Goal: Task Accomplishment & Management: Manage account settings

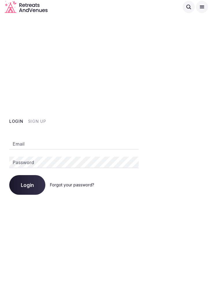
click at [120, 145] on input "Email" at bounding box center [74, 144] width 130 height 12
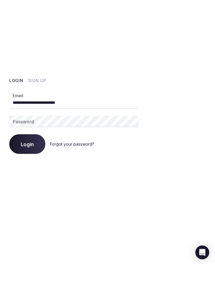
type input "**********"
click at [17, 157] on div "Password" at bounding box center [74, 163] width 130 height 12
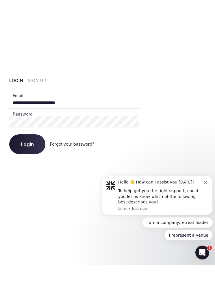
click at [22, 175] on button "Login" at bounding box center [27, 185] width 36 height 20
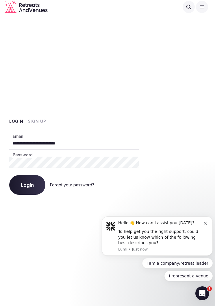
click at [203, 226] on div "Hello 👋 How can I assist you today?" at bounding box center [161, 223] width 86 height 6
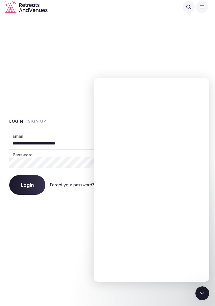
scroll to position [0, 0]
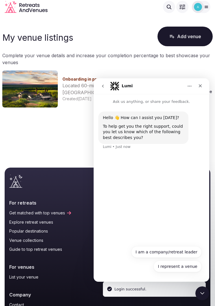
click at [201, 86] on icon "Close" at bounding box center [200, 85] width 3 height 3
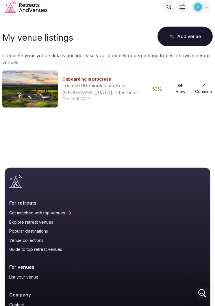
click at [201, 92] on link "Continue" at bounding box center [203, 89] width 19 height 11
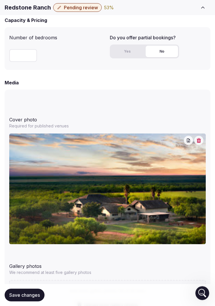
scroll to position [506, 0]
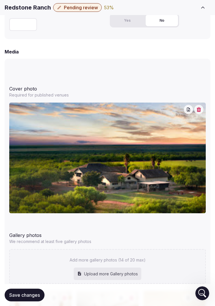
click at [172, 165] on img at bounding box center [107, 158] width 197 height 111
click at [186, 112] on button "button" at bounding box center [188, 109] width 9 height 9
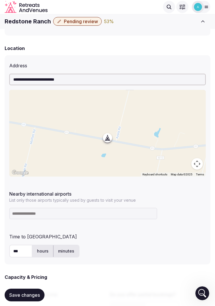
scroll to position [218, 0]
click at [57, 126] on div at bounding box center [107, 133] width 197 height 87
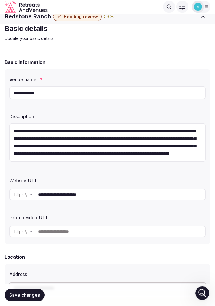
scroll to position [0, 0]
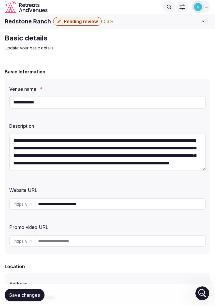
click at [183, 7] on div at bounding box center [183, 7] width 6 height 2
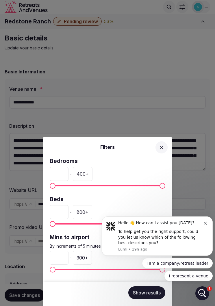
click at [204, 225] on icon "Dismiss notification" at bounding box center [205, 223] width 3 height 3
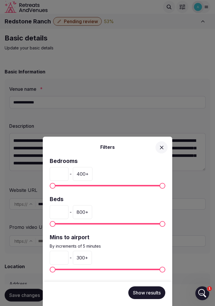
click at [161, 147] on icon at bounding box center [162, 148] width 6 height 6
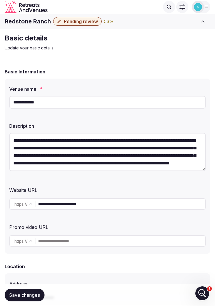
click at [24, 48] on p "Update your basic details" at bounding box center [102, 48] width 194 height 6
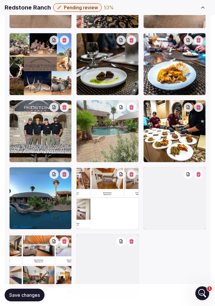
scroll to position [832, 0]
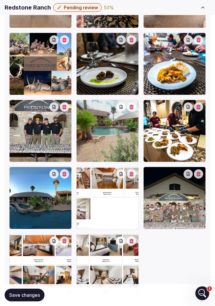
click at [206, 294] on icon "Open Intercom Messenger" at bounding box center [203, 294] width 10 height 10
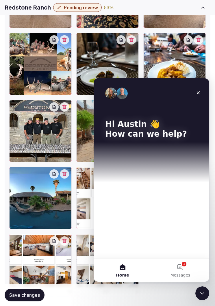
click at [191, 266] on button "1 Messages" at bounding box center [181, 270] width 58 height 23
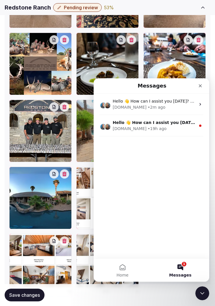
click at [183, 129] on div "RetreatsAndVenues.com • 19h ago" at bounding box center [154, 129] width 83 height 6
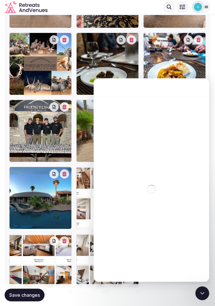
scroll to position [807, 0]
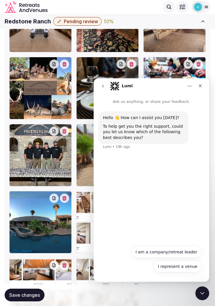
click at [201, 86] on icon "Close" at bounding box center [200, 85] width 3 height 3
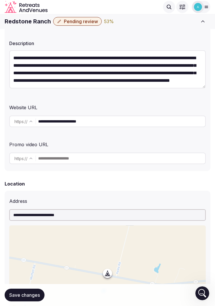
scroll to position [0, 0]
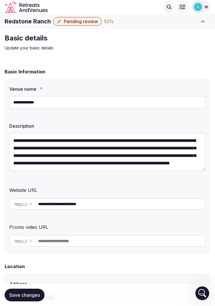
click at [203, 23] on icon "Toggle sidebar" at bounding box center [203, 22] width 6 height 6
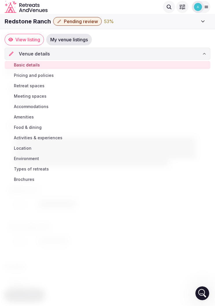
click at [27, 72] on link "Pricing and policies" at bounding box center [108, 75] width 206 height 8
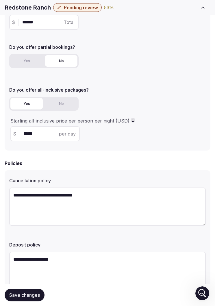
scroll to position [139, 0]
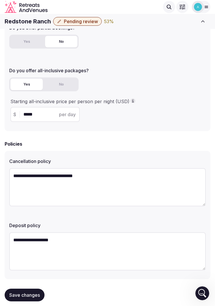
click at [201, 23] on icon "Toggle sidebar" at bounding box center [203, 22] width 6 height 6
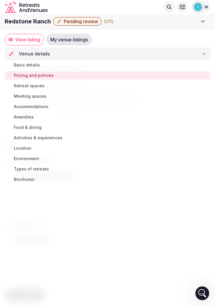
click at [23, 87] on span "Retreat spaces" at bounding box center [29, 86] width 31 height 6
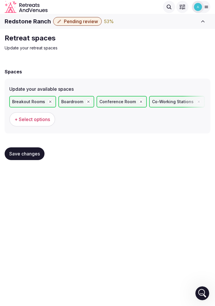
click at [198, 21] on button "Toggle sidebar" at bounding box center [203, 21] width 15 height 13
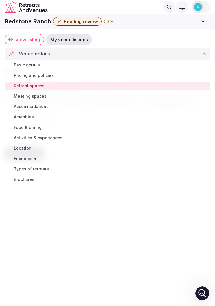
click at [23, 95] on span "Meeting spaces" at bounding box center [30, 96] width 33 height 6
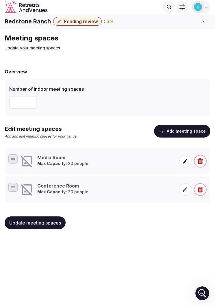
click at [183, 164] on span at bounding box center [185, 161] width 13 height 13
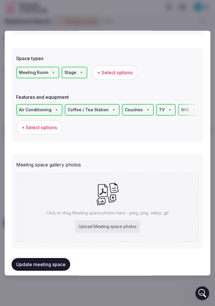
scroll to position [360, 0]
click at [120, 226] on div "Upload Meeting space photos" at bounding box center [107, 227] width 65 height 13
type input "**********"
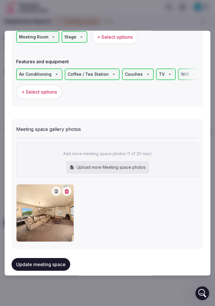
scroll to position [396, 0]
click at [53, 262] on button "Update meeting space" at bounding box center [41, 264] width 59 height 13
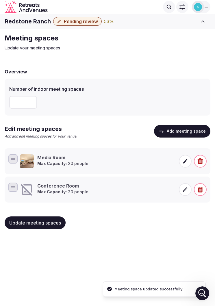
click at [185, 191] on icon at bounding box center [185, 189] width 4 height 4
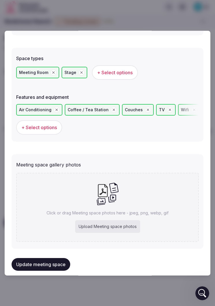
scroll to position [360, 0]
click at [118, 221] on div "Upload Meeting space photos" at bounding box center [107, 227] width 65 height 13
click at [127, 221] on div "Upload Meeting space photos" at bounding box center [107, 227] width 65 height 13
type input "**********"
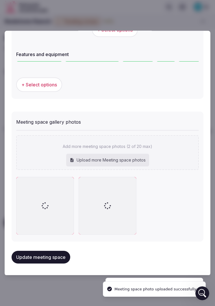
scroll to position [396, 0]
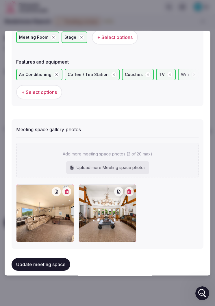
click at [44, 258] on button "Update meeting space" at bounding box center [41, 264] width 59 height 13
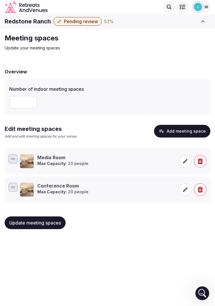
click at [184, 193] on span at bounding box center [185, 189] width 13 height 13
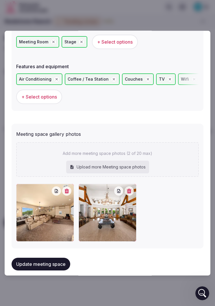
scroll to position [390, 0]
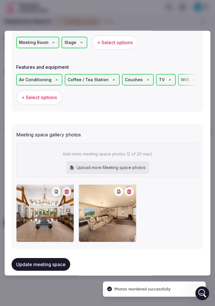
click at [57, 259] on button "Update meeting space" at bounding box center [41, 264] width 59 height 13
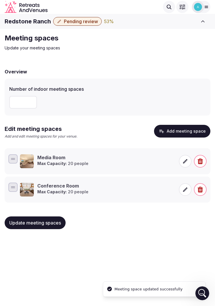
scroll to position [2, 0]
click at [57, 217] on button "Update meeting spaces" at bounding box center [35, 223] width 61 height 13
click at [51, 220] on span "Update meeting spaces" at bounding box center [35, 223] width 52 height 6
click at [200, 18] on button "Toggle sidebar" at bounding box center [203, 21] width 15 height 13
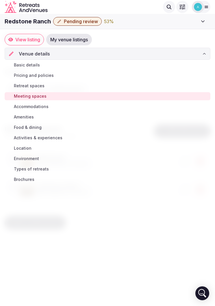
click at [25, 108] on span "Accommodations" at bounding box center [31, 107] width 35 height 6
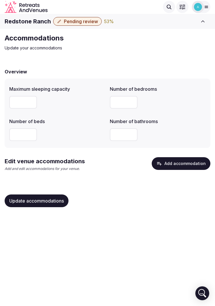
click at [178, 162] on button "Add accommodation" at bounding box center [181, 163] width 59 height 13
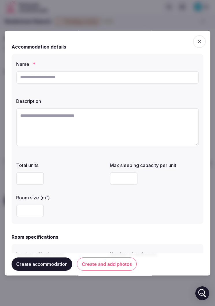
click at [92, 78] on input "text" at bounding box center [107, 77] width 183 height 13
type input "**********"
click at [27, 172] on input "number" at bounding box center [30, 178] width 28 height 13
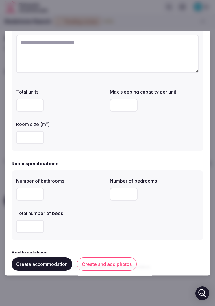
scroll to position [74, 0]
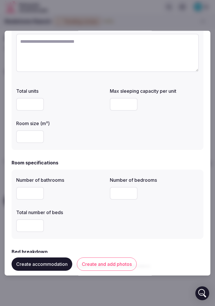
type input "*"
click at [130, 106] on input "number" at bounding box center [124, 104] width 28 height 13
click at [34, 96] on div "*" at bounding box center [60, 104] width 89 height 17
click at [27, 102] on input "*" at bounding box center [30, 104] width 28 height 13
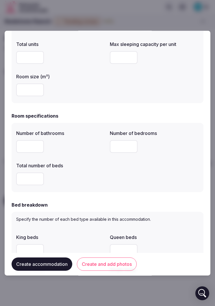
scroll to position [182, 0]
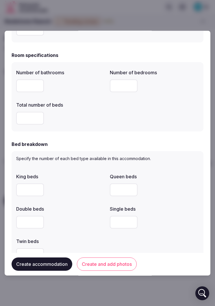
click at [26, 84] on input "number" at bounding box center [30, 86] width 28 height 13
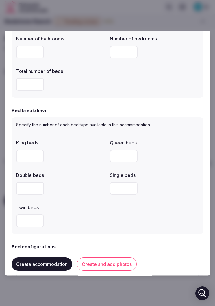
scroll to position [218, 0]
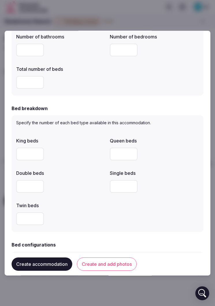
type input "**"
click at [128, 47] on input "number" at bounding box center [124, 50] width 28 height 13
type input "**"
click at [24, 77] on input "number" at bounding box center [30, 82] width 28 height 13
type input "**"
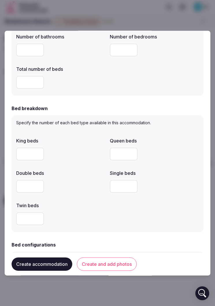
click at [24, 150] on input "number" at bounding box center [30, 154] width 28 height 13
type input "*"
click at [136, 152] on input "number" at bounding box center [124, 154] width 28 height 13
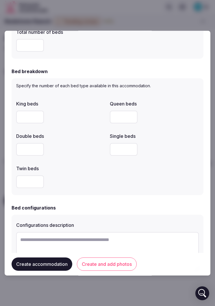
scroll to position [261, 0]
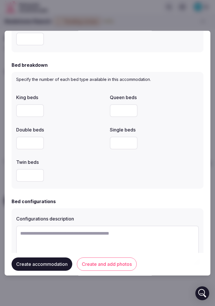
type input "*"
click at [23, 140] on input "number" at bounding box center [30, 143] width 28 height 13
click at [23, 175] on input "number" at bounding box center [30, 175] width 28 height 13
type input "**"
click at [176, 177] on div "King beds * Queen beds * Double beds Single beds Twin beds **" at bounding box center [107, 138] width 183 height 93
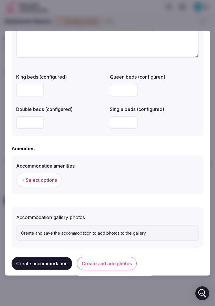
scroll to position [467, 0]
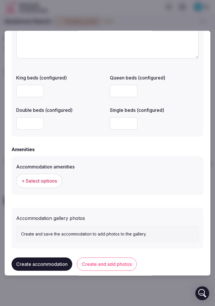
click at [119, 261] on button "Create and add photos" at bounding box center [107, 264] width 60 height 13
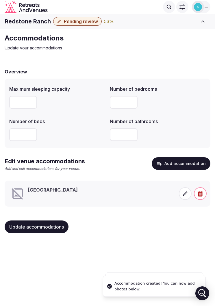
click at [185, 191] on icon at bounding box center [185, 194] width 6 height 6
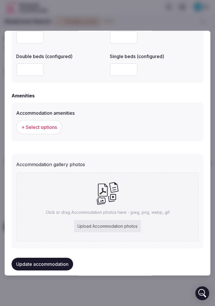
scroll to position [520, 0]
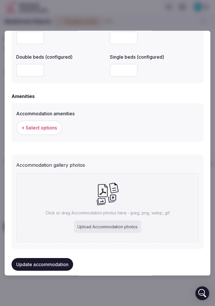
click at [121, 223] on div "Upload Accommodation photos" at bounding box center [107, 227] width 67 height 13
click at [3, 5] on div at bounding box center [107, 153] width 215 height 306
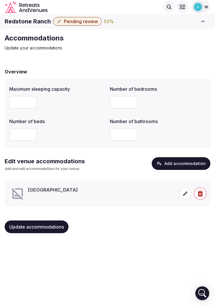
click at [201, 19] on icon "Toggle sidebar" at bounding box center [203, 22] width 6 height 6
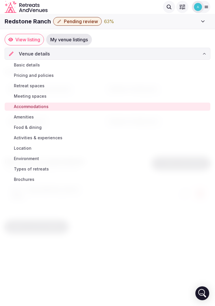
click at [20, 119] on span "Amenities" at bounding box center [24, 117] width 20 height 6
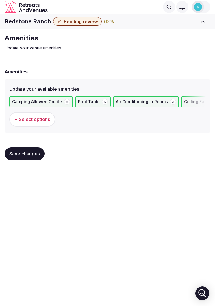
click at [204, 22] on icon "Toggle sidebar" at bounding box center [203, 22] width 6 height 6
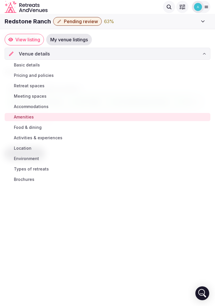
click at [23, 125] on span "Food & dining" at bounding box center [28, 128] width 28 height 6
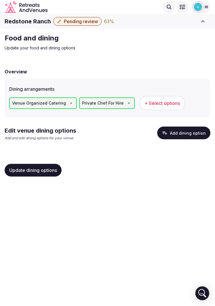
click at [189, 130] on button "Add dining option" at bounding box center [183, 133] width 53 height 13
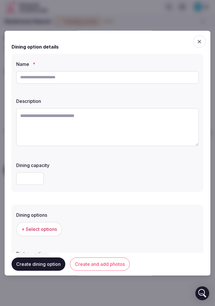
click at [214, 19] on div at bounding box center [107, 153] width 215 height 306
click at [202, 37] on div "Food and dining Update your food and dining options" at bounding box center [108, 42] width 206 height 17
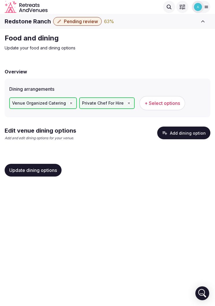
click at [209, 23] on button "Toggle sidebar" at bounding box center [203, 21] width 15 height 13
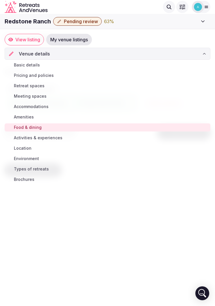
click at [18, 136] on span "Activities & experiences" at bounding box center [38, 138] width 49 height 6
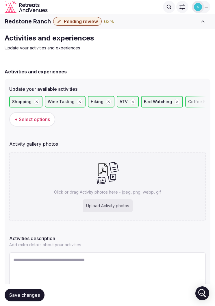
click at [122, 208] on div "Upload Activity photos" at bounding box center [108, 206] width 50 height 13
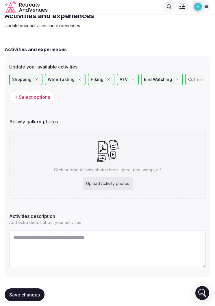
scroll to position [20, 0]
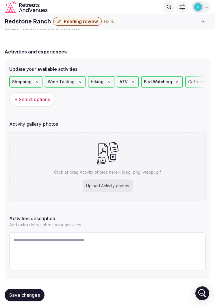
click at [128, 187] on div "Upload Activity photos" at bounding box center [108, 186] width 50 height 13
type input "**********"
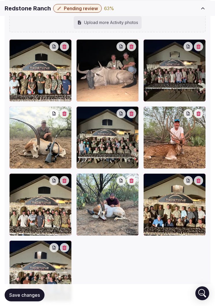
scroll to position [261, 0]
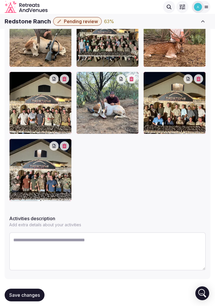
click at [35, 298] on span "Save changes" at bounding box center [24, 295] width 31 height 6
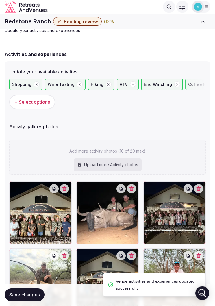
scroll to position [16, 0]
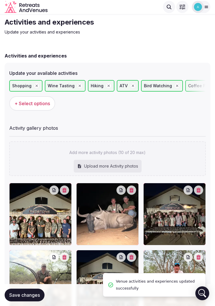
click at [126, 164] on div "Upload more Activity photos" at bounding box center [108, 166] width 68 height 13
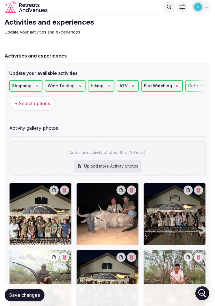
type input "**********"
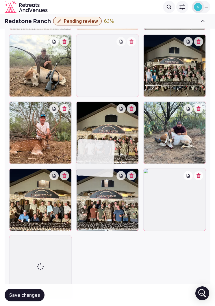
scroll to position [141, 0]
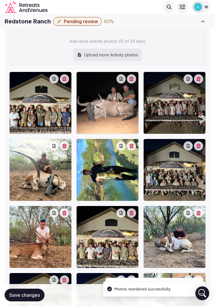
click at [116, 172] on div at bounding box center [107, 170] width 62 height 62
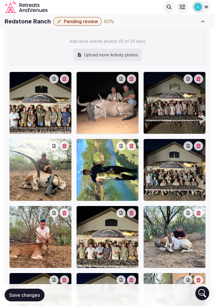
click at [81, 145] on icon at bounding box center [81, 143] width 7 height 7
click at [81, 141] on icon at bounding box center [81, 143] width 7 height 7
click at [134, 141] on button "button" at bounding box center [131, 145] width 9 height 9
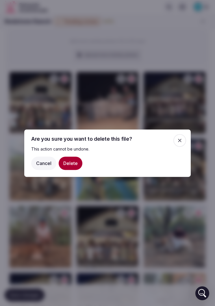
click at [44, 170] on button "Cancel" at bounding box center [43, 162] width 25 height 13
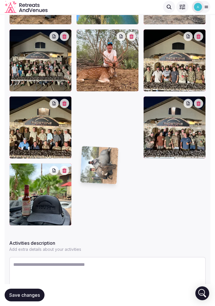
scroll to position [275, 0]
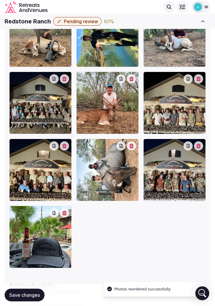
click at [133, 147] on icon "button" at bounding box center [132, 146] width 4 height 5
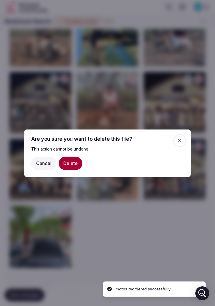
click at [76, 167] on button "Delete" at bounding box center [71, 162] width 24 height 13
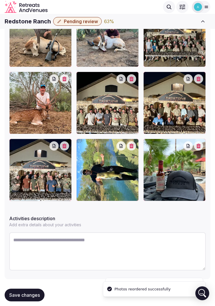
click at [134, 144] on icon "button" at bounding box center [131, 146] width 5 height 5
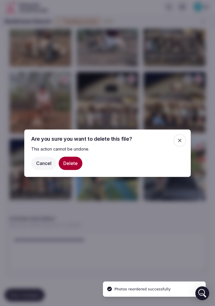
click at [75, 166] on button "Delete" at bounding box center [71, 162] width 24 height 13
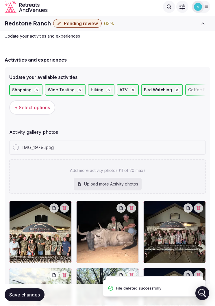
scroll to position [12, 0]
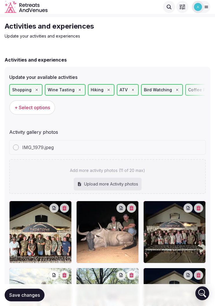
click at [114, 146] on div "IMG_1979.jpeg" at bounding box center [108, 148] width 196 height 14
click at [22, 146] on div "IMG_1979.jpeg" at bounding box center [33, 147] width 41 height 7
click at [111, 180] on div "Upload more Activity photos" at bounding box center [108, 184] width 68 height 13
type input "**********"
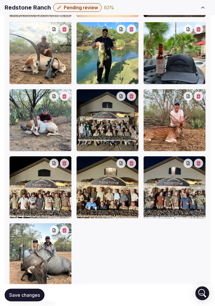
scroll to position [357, 0]
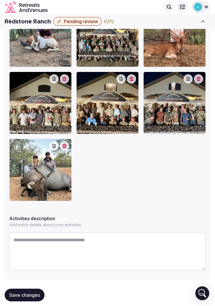
click at [33, 298] on span "Save changes" at bounding box center [24, 295] width 31 height 6
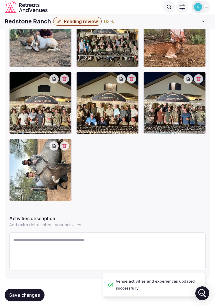
click at [34, 160] on div at bounding box center [40, 170] width 62 height 62
click at [28, 156] on div at bounding box center [40, 170] width 62 height 62
click at [28, 298] on span "Save changes" at bounding box center [24, 295] width 31 height 6
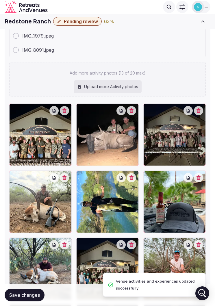
scroll to position [0, 0]
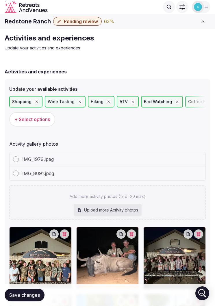
click at [197, 19] on button "Toggle sidebar" at bounding box center [203, 21] width 15 height 13
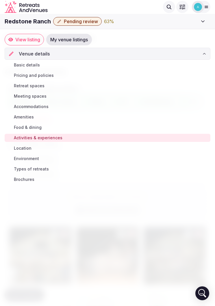
click at [52, 151] on link "Location" at bounding box center [108, 148] width 206 height 8
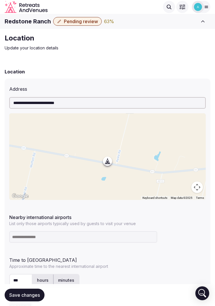
click at [209, 23] on button "Toggle sidebar" at bounding box center [203, 21] width 15 height 13
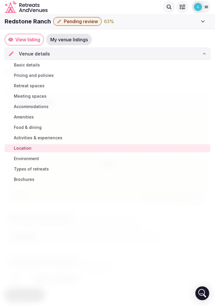
click at [66, 157] on link "Environment" at bounding box center [108, 159] width 206 height 8
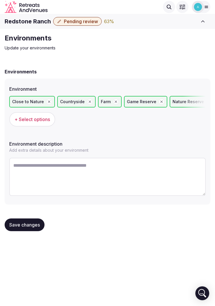
scroll to position [2, 0]
click at [153, 176] on textarea at bounding box center [107, 177] width 197 height 38
click at [25, 164] on textarea "**********" at bounding box center [107, 177] width 197 height 38
type textarea "**********"
click at [197, 198] on div "**********" at bounding box center [108, 142] width 206 height 126
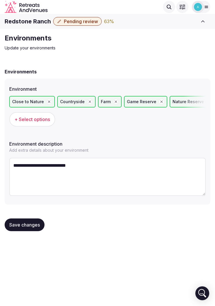
click at [24, 228] on button "Save changes" at bounding box center [25, 225] width 40 height 13
click at [202, 7] on img at bounding box center [198, 7] width 8 height 8
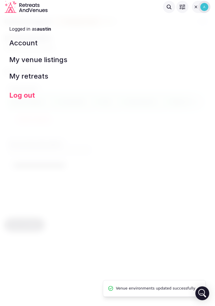
click at [194, 80] on link "My retreats" at bounding box center [108, 76] width 206 height 17
click at [163, 130] on div "Logged in as [GEOGRAPHIC_DATA] Account My venue listings My retreats Log out" at bounding box center [107, 153] width 215 height 306
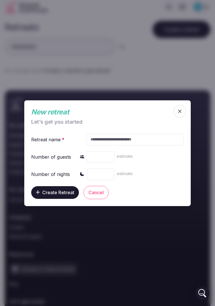
click at [183, 108] on span "button" at bounding box center [180, 111] width 13 height 13
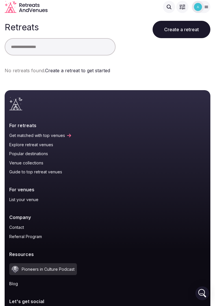
click at [210, 3] on div at bounding box center [201, 7] width 19 height 12
click at [205, 3] on div at bounding box center [201, 7] width 19 height 12
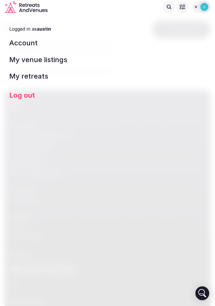
click at [20, 57] on link "My venue listings" at bounding box center [108, 59] width 206 height 17
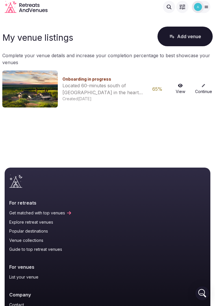
click at [202, 94] on link "Continue" at bounding box center [203, 89] width 19 height 11
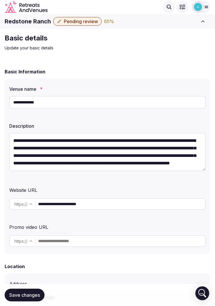
click at [116, 243] on input "text" at bounding box center [121, 241] width 167 height 12
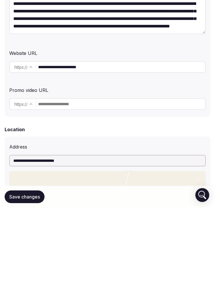
scroll to position [137, 0]
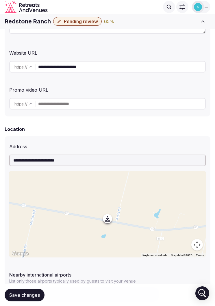
click at [101, 105] on input "text" at bounding box center [121, 104] width 167 height 12
paste input "**********"
type input "**********"
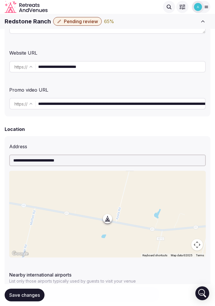
click at [195, 140] on div "**********" at bounding box center [108, 240] width 206 height 209
click at [31, 290] on button "Save changes" at bounding box center [25, 295] width 40 height 13
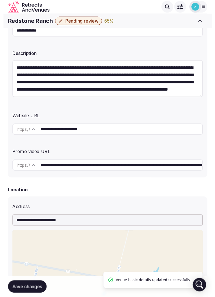
scroll to position [0, 0]
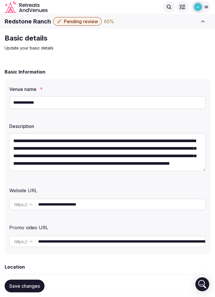
click at [169, 209] on input "**********" at bounding box center [121, 204] width 167 height 12
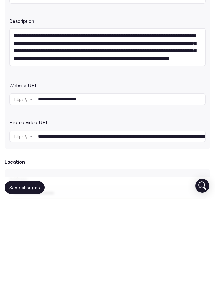
click at [180, 229] on input "**********" at bounding box center [121, 235] width 167 height 12
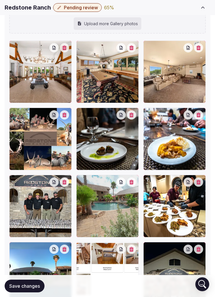
scroll to position [856, 0]
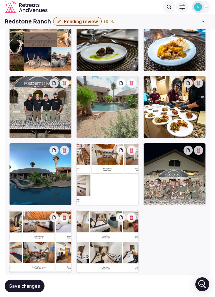
click at [28, 289] on span "Save changes" at bounding box center [24, 286] width 31 height 6
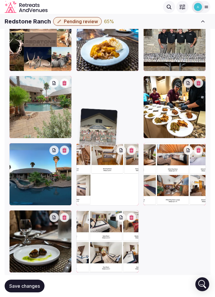
scroll to position [789, 0]
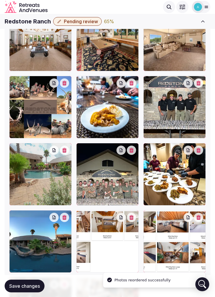
click at [33, 289] on span "Save changes" at bounding box center [24, 286] width 31 height 6
